Goal: Task Accomplishment & Management: Use online tool/utility

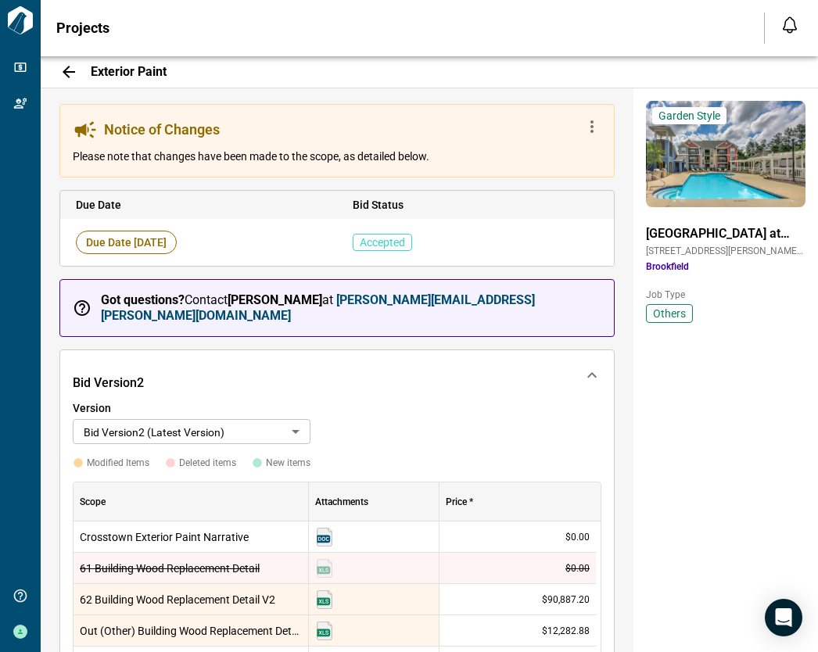
scroll to position [704, 0]
